Goal: Task Accomplishment & Management: Complete application form

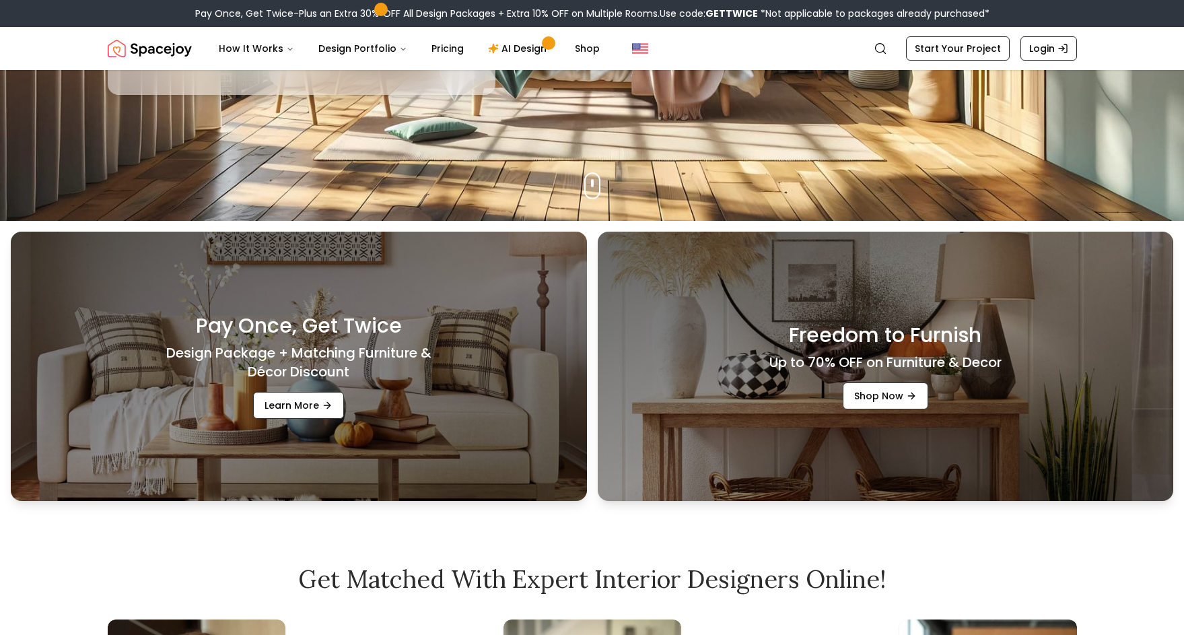
scroll to position [72, 0]
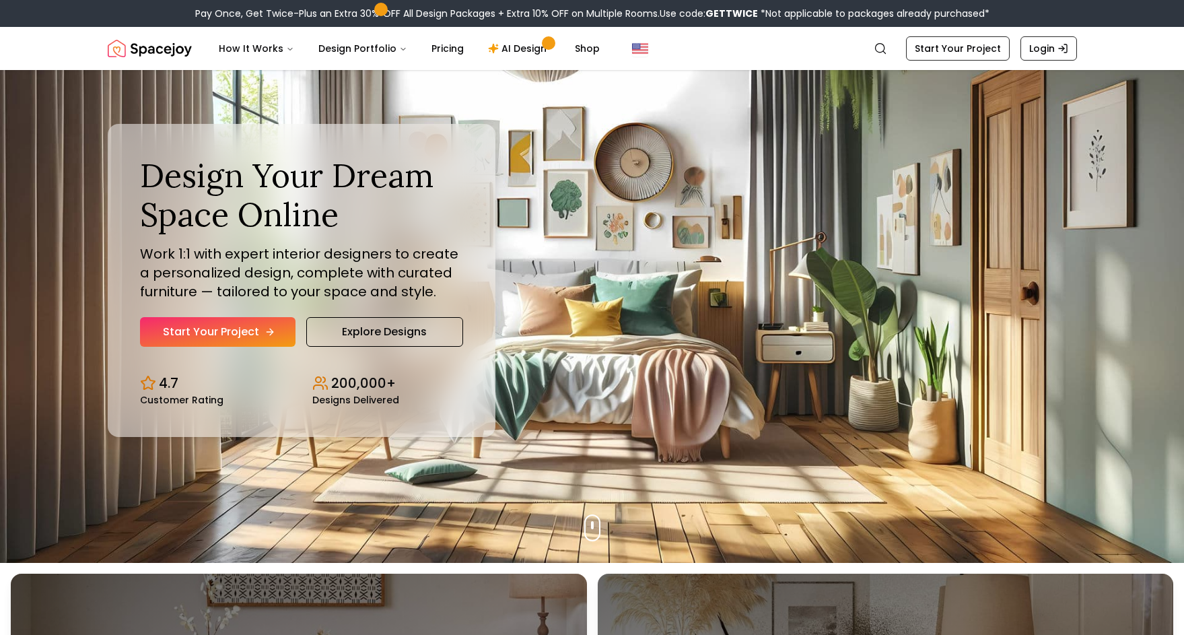
click at [231, 339] on link "Start Your Project" at bounding box center [217, 332] width 155 height 30
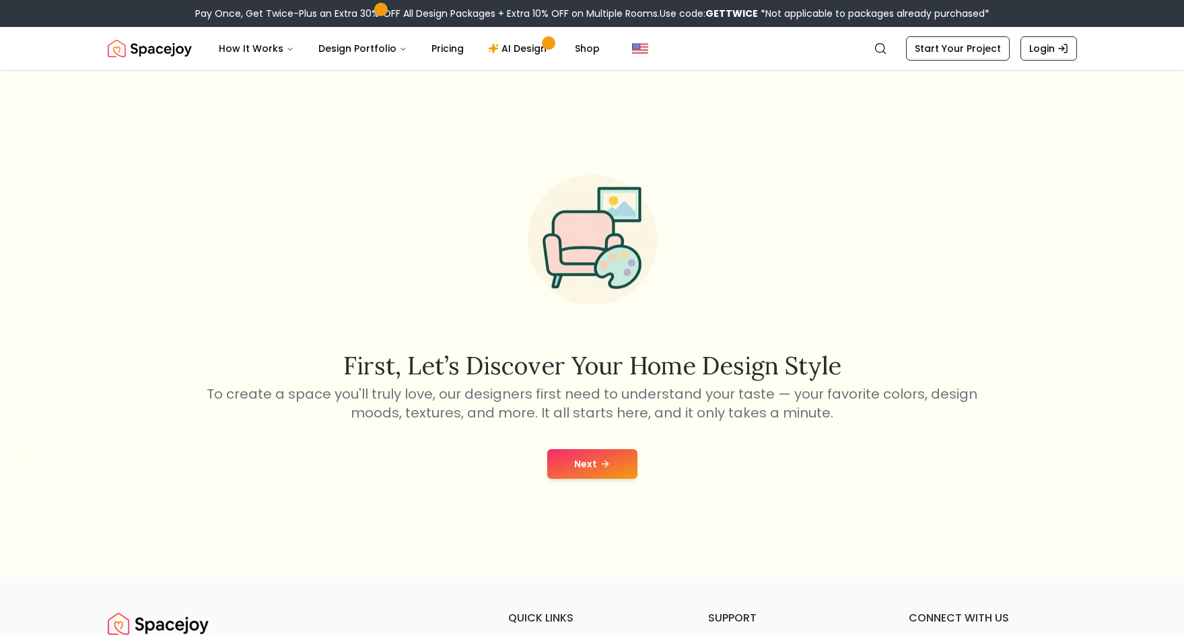
scroll to position [190, 0]
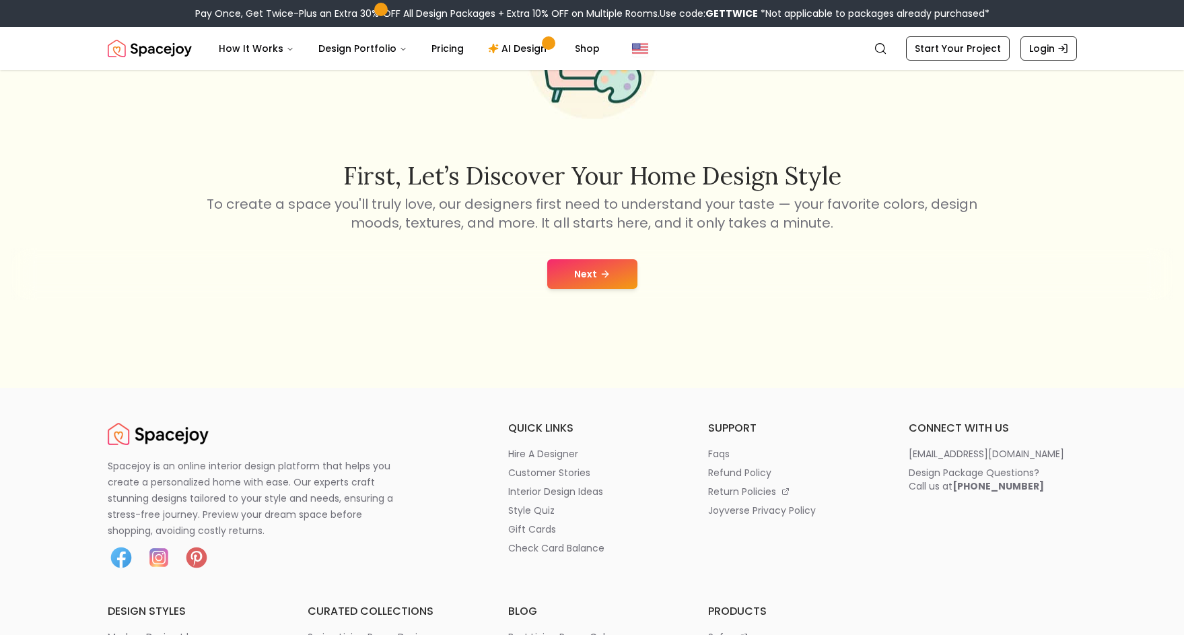
click at [574, 283] on button "Next" at bounding box center [592, 274] width 90 height 30
